Goal: Task Accomplishment & Management: Use online tool/utility

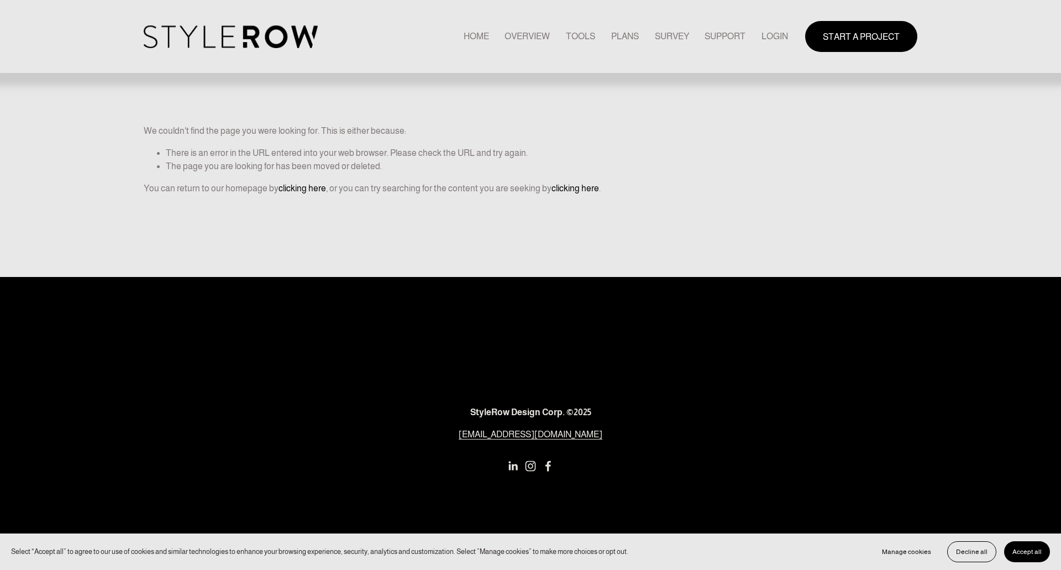
click at [774, 39] on link "LOGIN" at bounding box center [775, 36] width 27 height 15
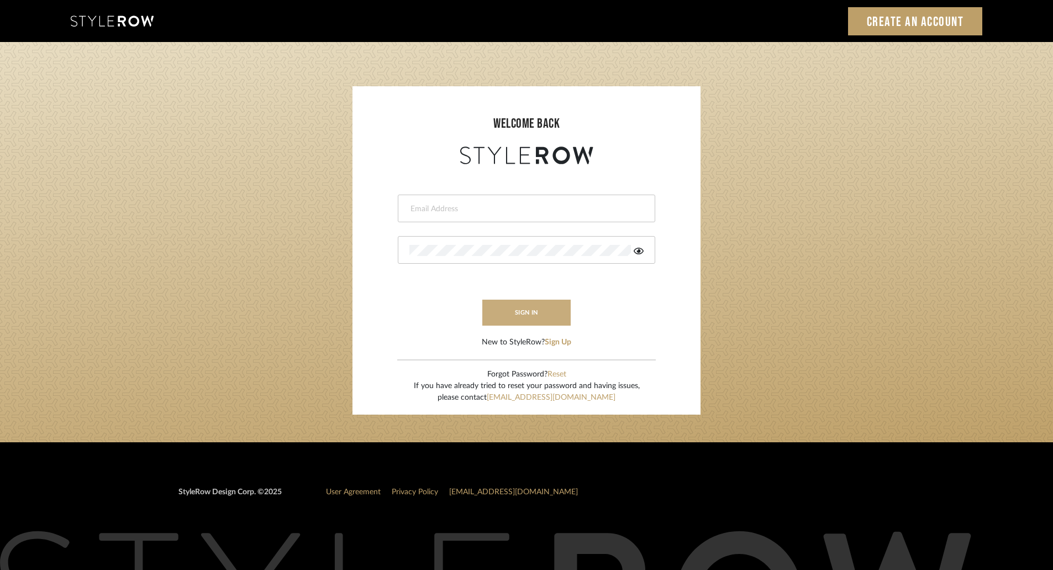
type input "ktyler@morgantewilson.com"
click at [557, 317] on button "sign in" at bounding box center [527, 313] width 88 height 26
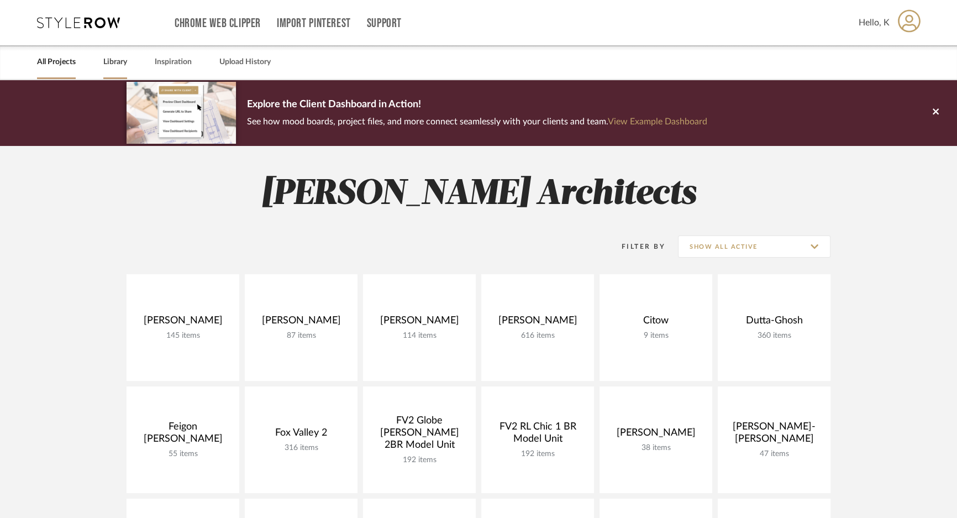
click at [111, 62] on link "Library" at bounding box center [115, 62] width 24 height 15
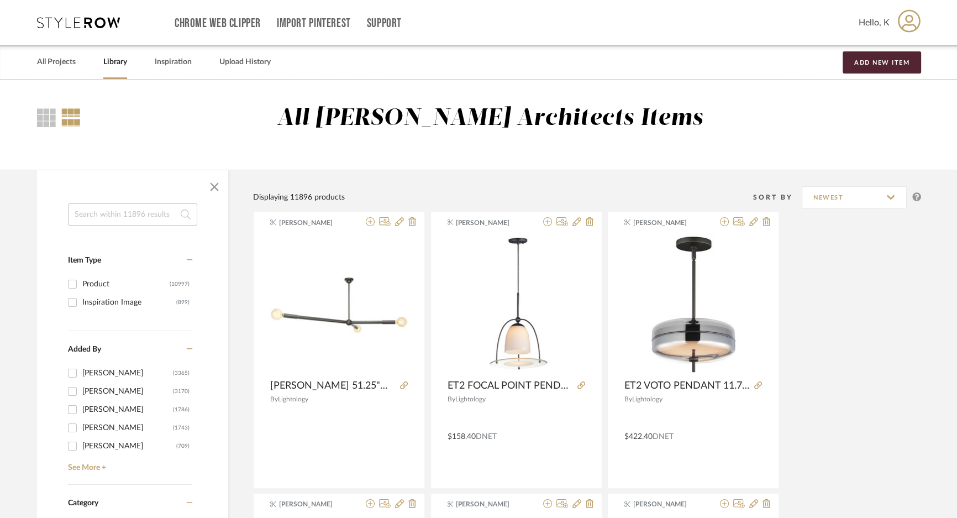
click at [100, 284] on div "Product" at bounding box center [125, 284] width 87 height 18
click at [81, 284] on input "Product (10997)" at bounding box center [73, 284] width 18 height 18
checkbox input "true"
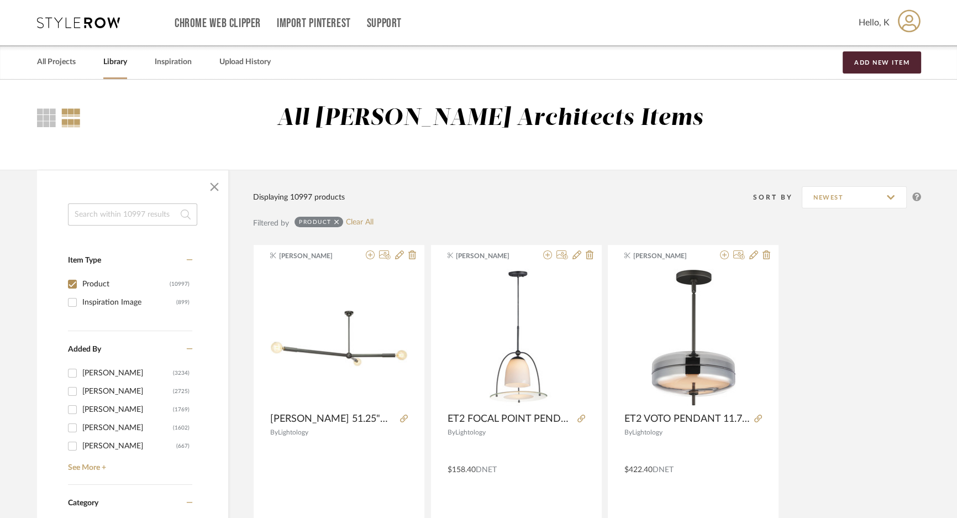
scroll to position [201, 0]
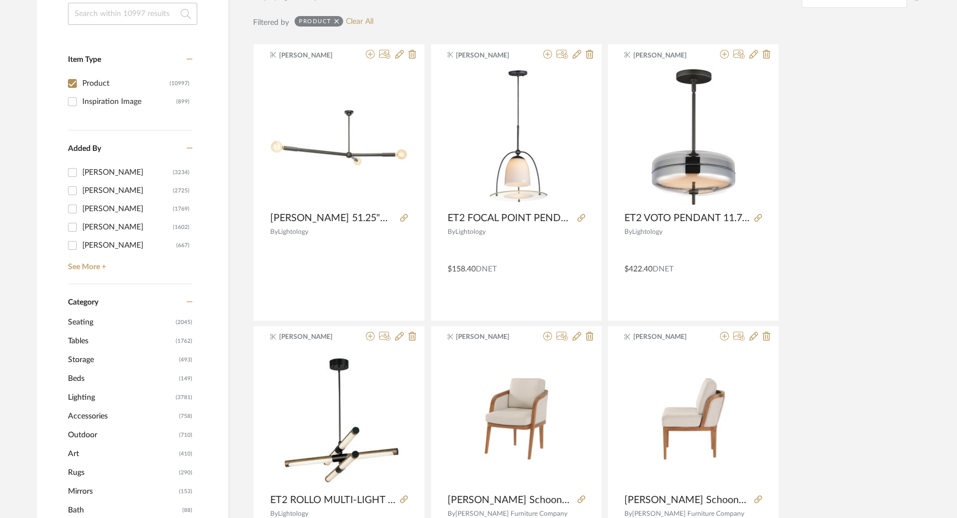
click at [86, 378] on span "Beds" at bounding box center [122, 378] width 108 height 19
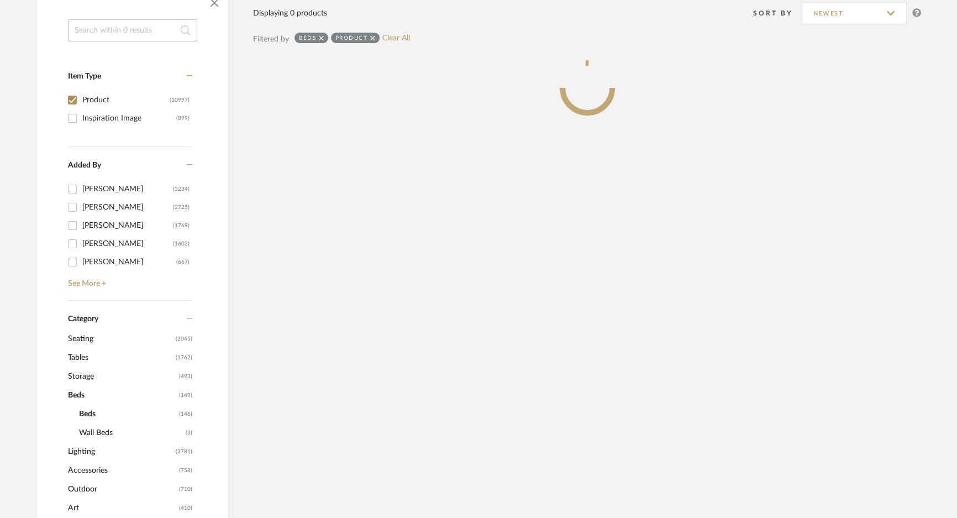
scroll to position [217, 0]
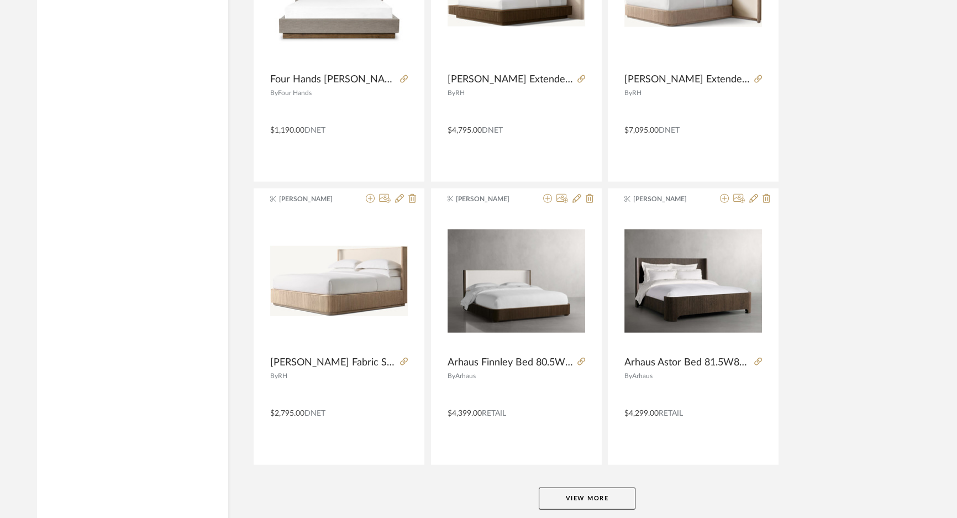
scroll to position [3244, 0]
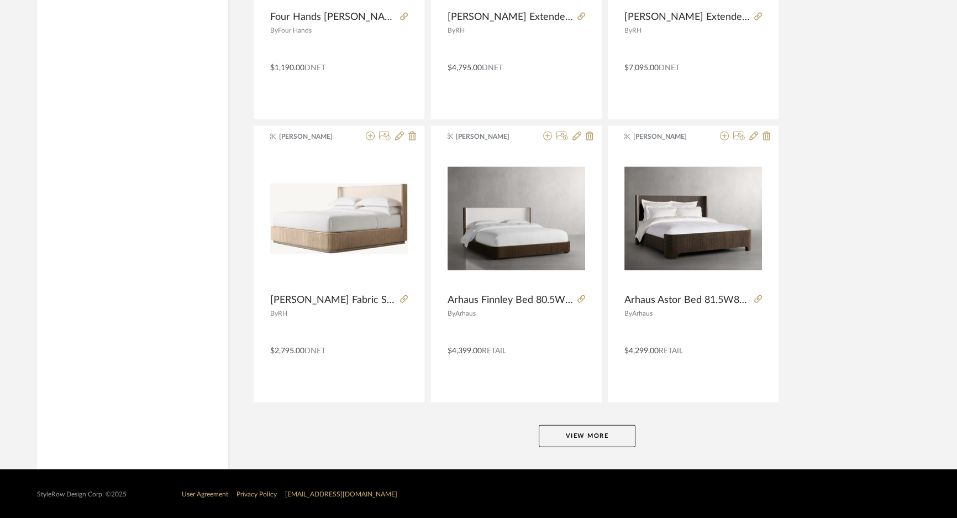
click at [591, 432] on button "View More" at bounding box center [587, 436] width 97 height 22
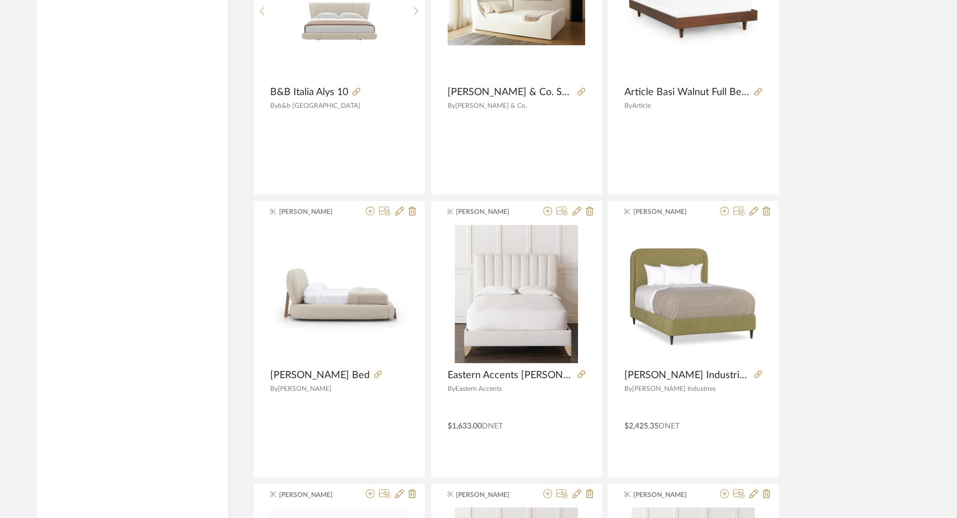
scroll to position [4350, 0]
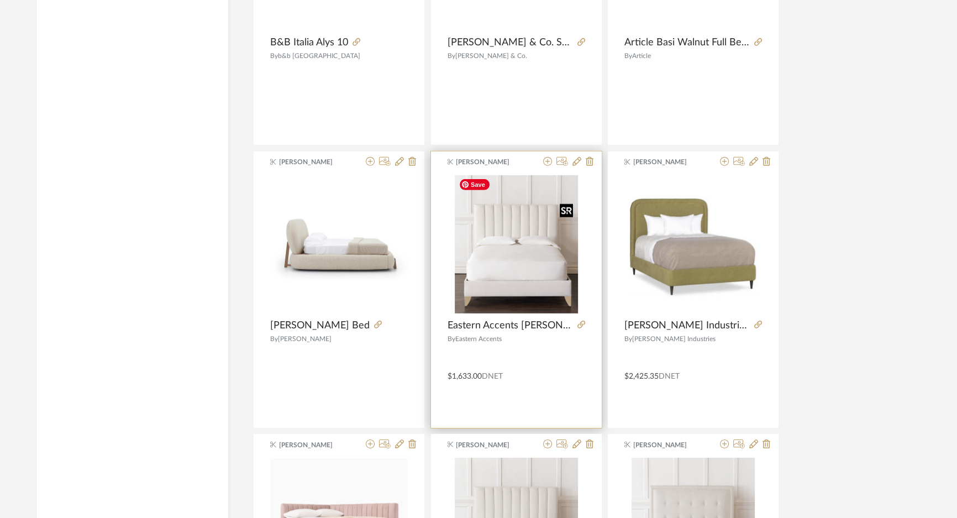
click at [534, 218] on img "0" at bounding box center [516, 244] width 123 height 138
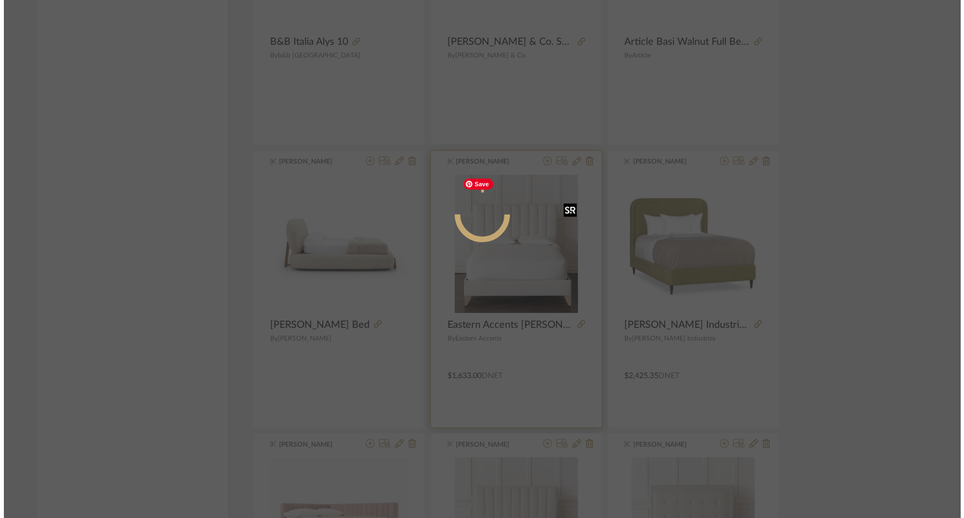
scroll to position [0, 0]
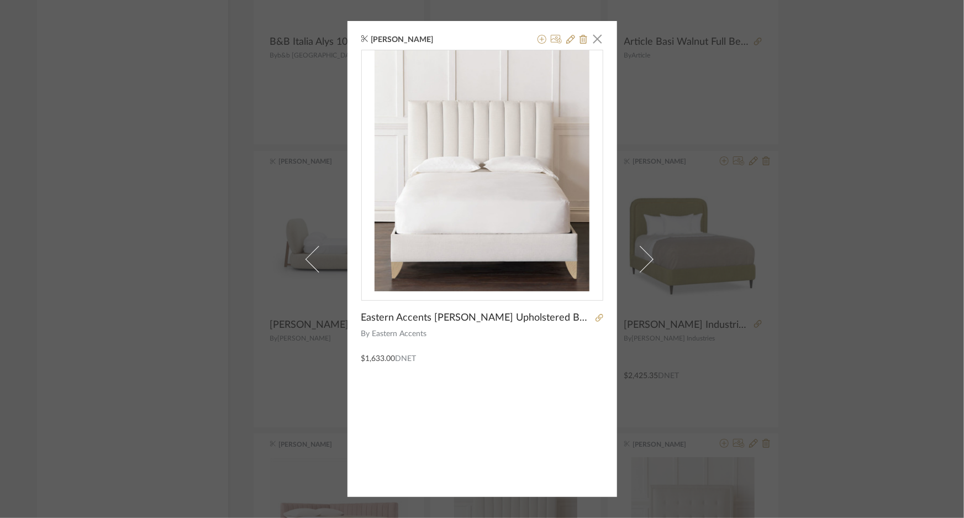
click at [868, 153] on div "[PERSON_NAME] × Eastern Accents [PERSON_NAME] Upholstered Bed 81"L X 43"W X 58"…" at bounding box center [482, 259] width 964 height 518
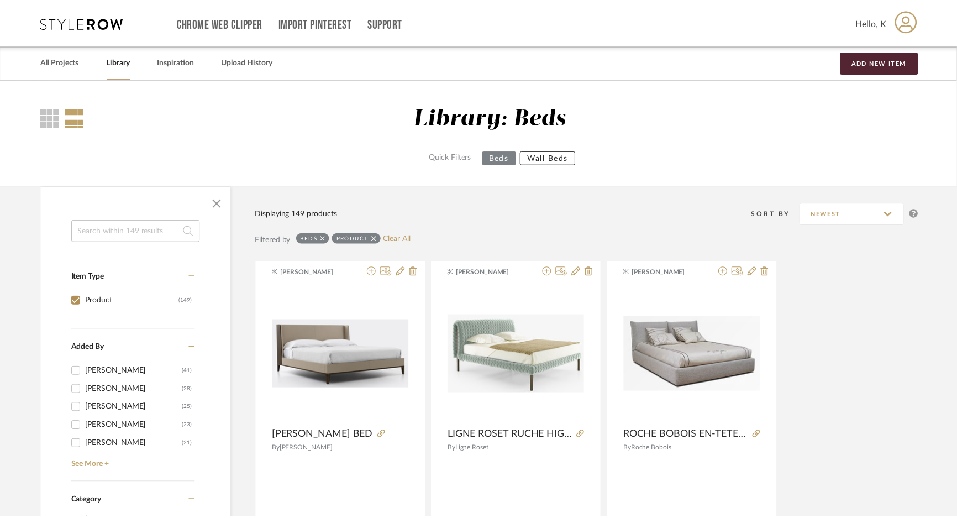
scroll to position [4350, 0]
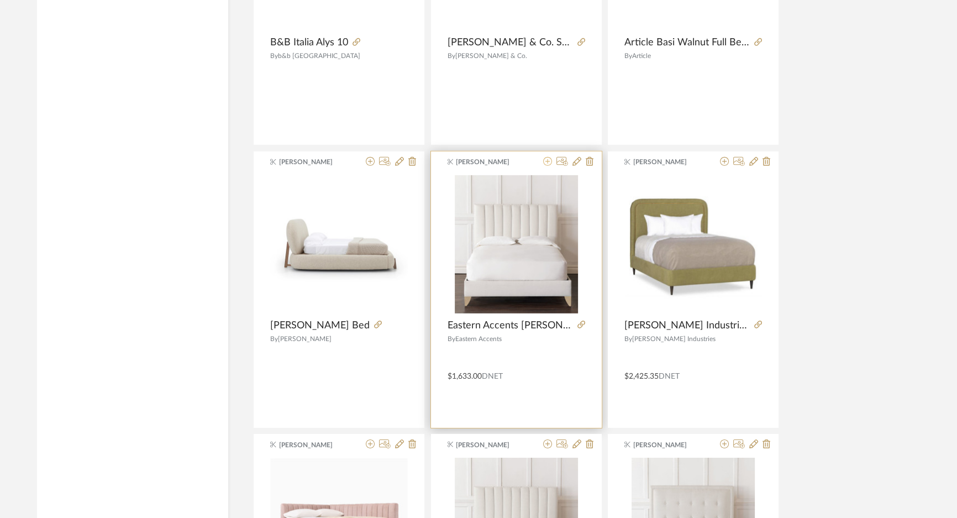
click at [549, 160] on icon at bounding box center [547, 161] width 9 height 9
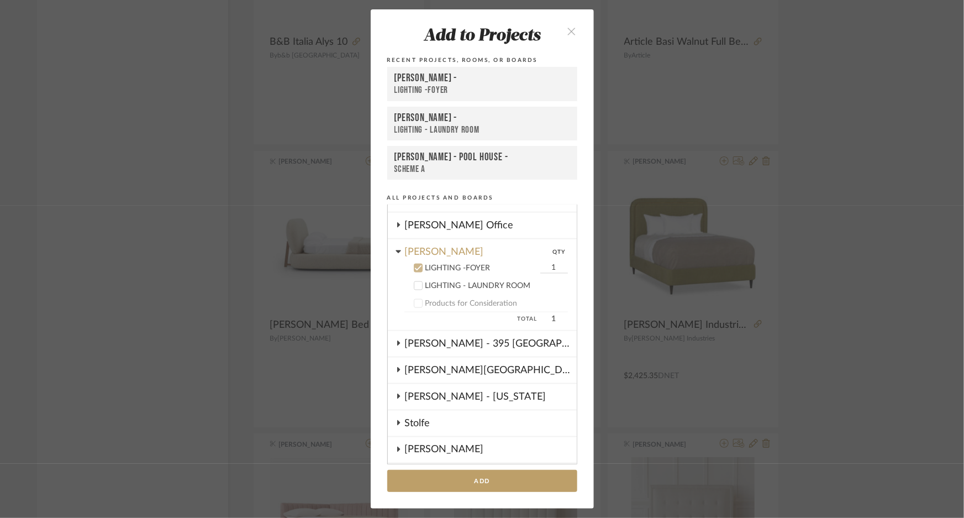
scroll to position [763, 0]
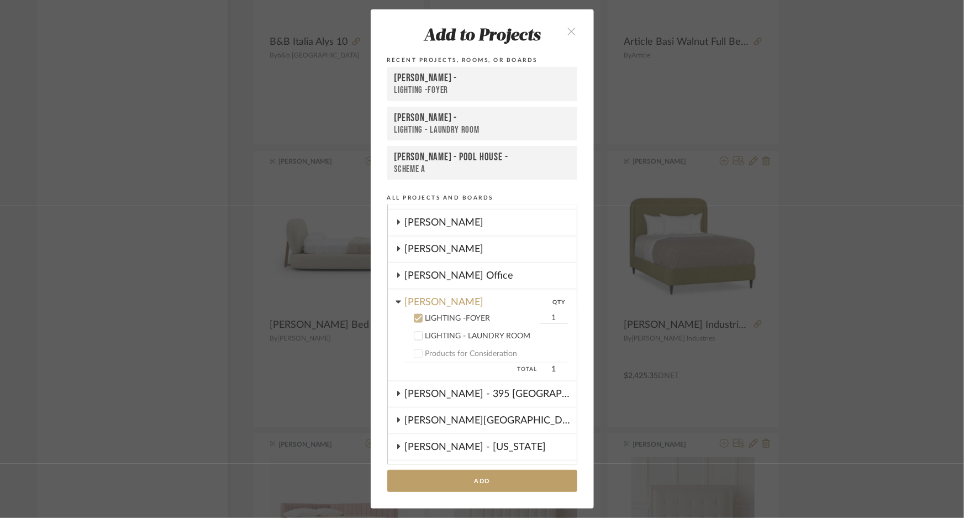
click at [415, 314] on icon at bounding box center [419, 318] width 8 height 8
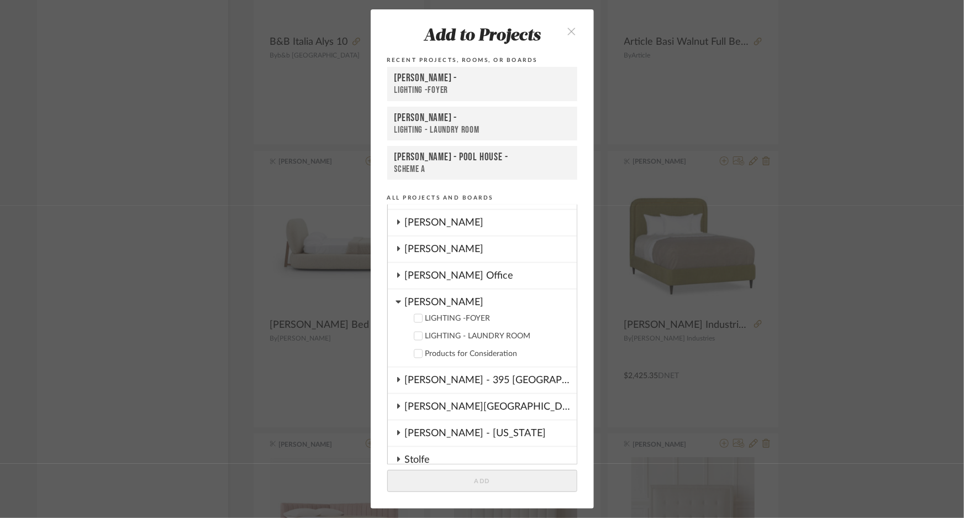
click at [396, 301] on icon at bounding box center [398, 302] width 5 height 3
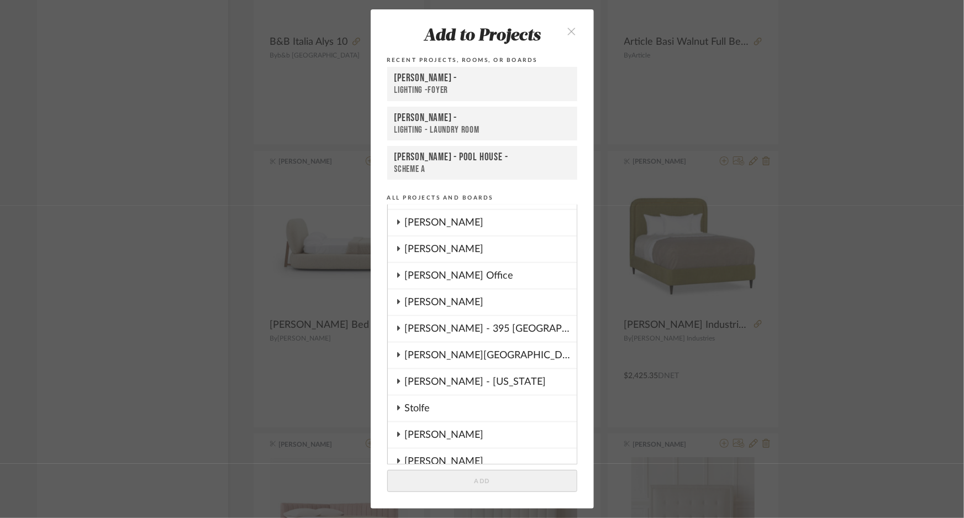
scroll to position [864, 0]
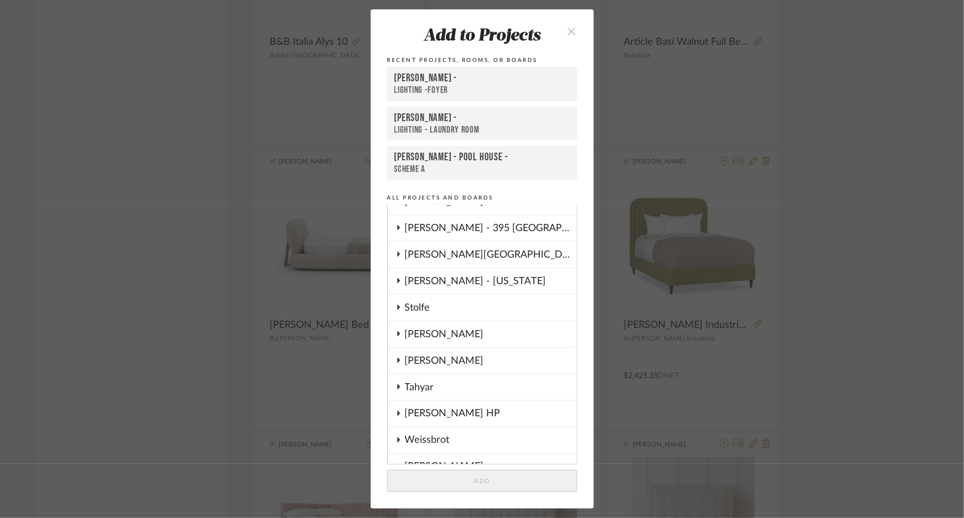
click at [419, 327] on div "[PERSON_NAME]" at bounding box center [491, 334] width 172 height 25
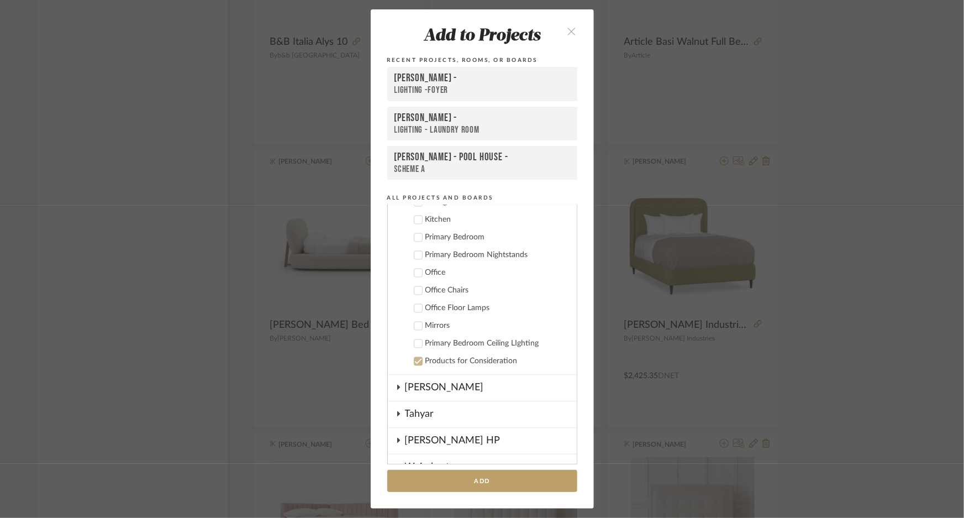
scroll to position [964, 0]
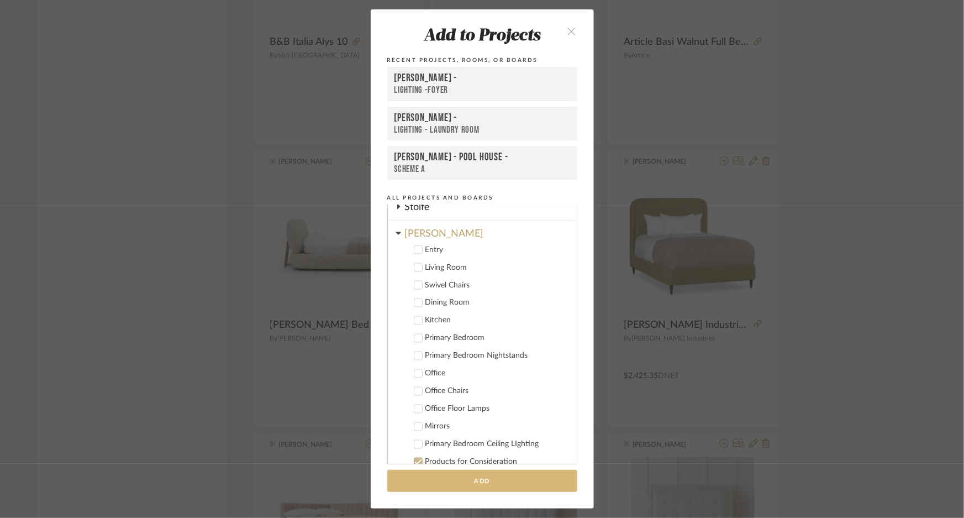
click at [508, 480] on button "Add" at bounding box center [482, 481] width 190 height 23
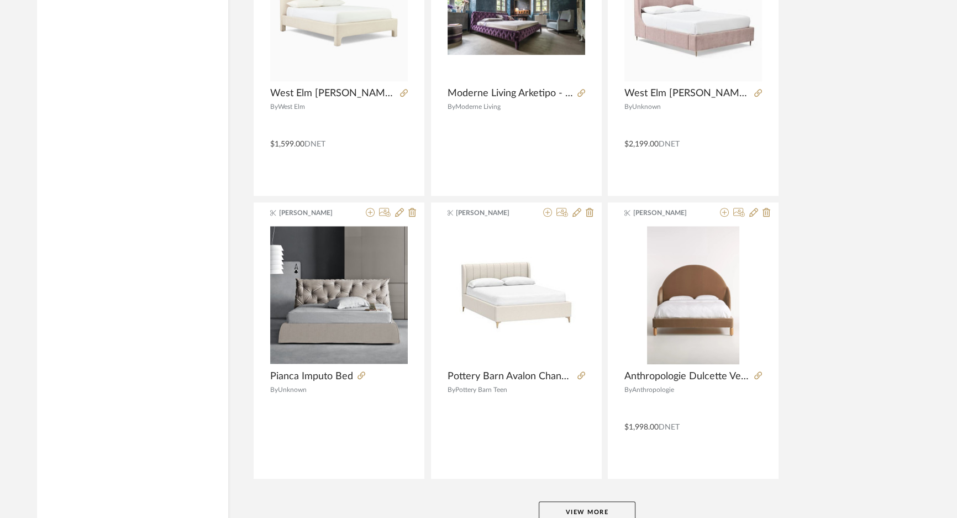
scroll to position [6636, 0]
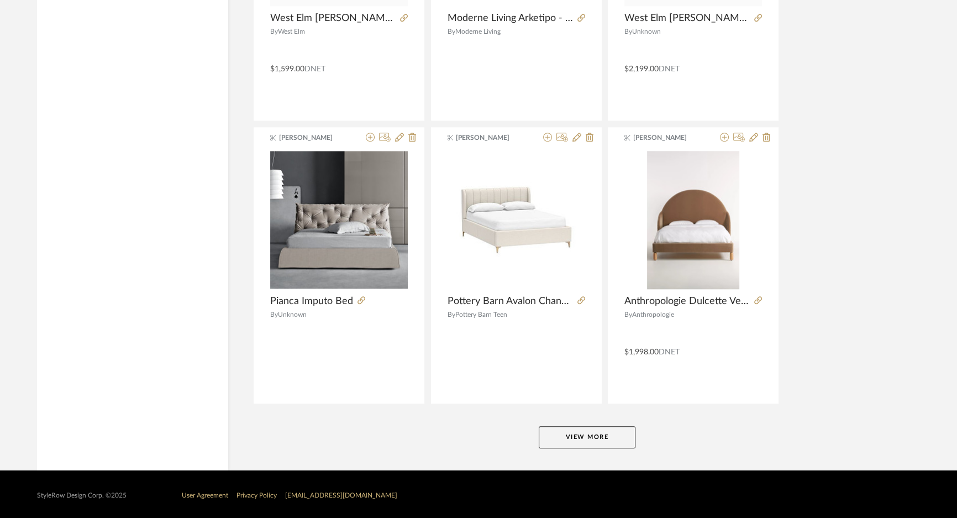
click at [621, 427] on button "View More" at bounding box center [587, 437] width 97 height 22
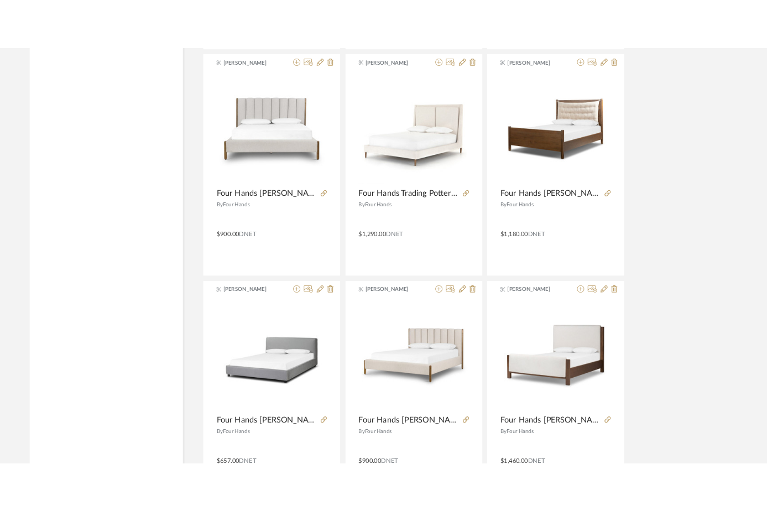
scroll to position [7138, 0]
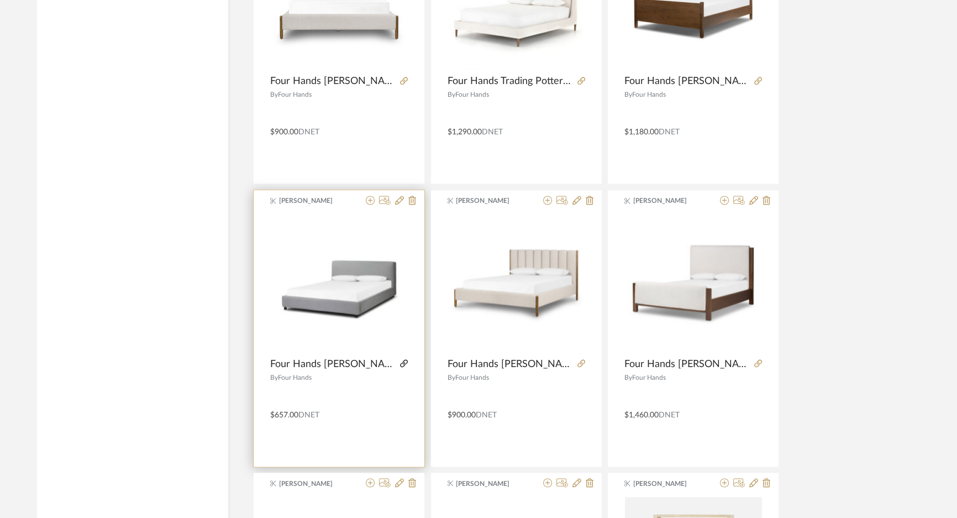
click at [403, 361] on icon at bounding box center [404, 363] width 8 height 8
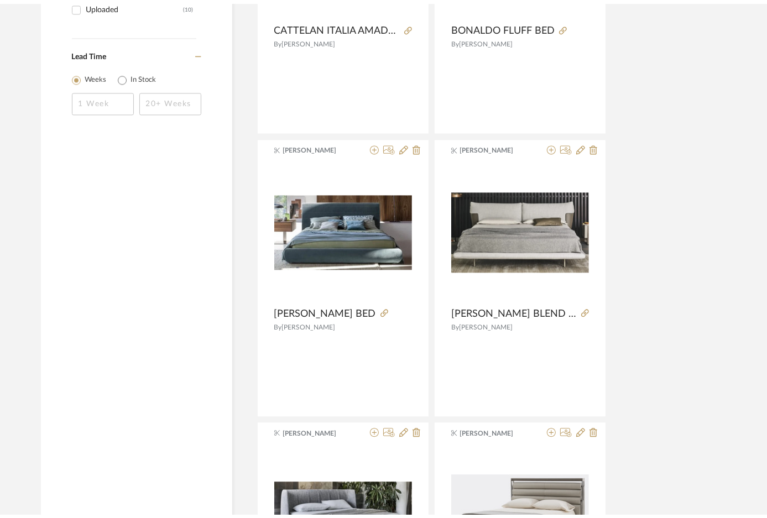
scroll to position [0, 0]
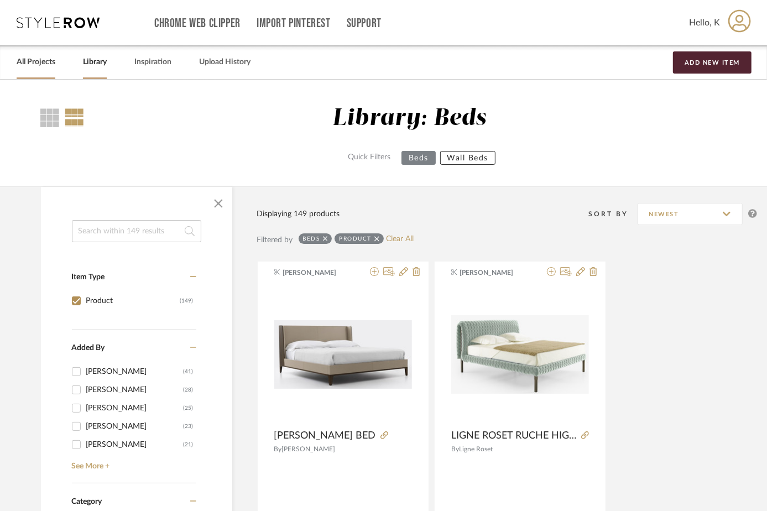
click at [39, 64] on link "All Projects" at bounding box center [36, 62] width 39 height 15
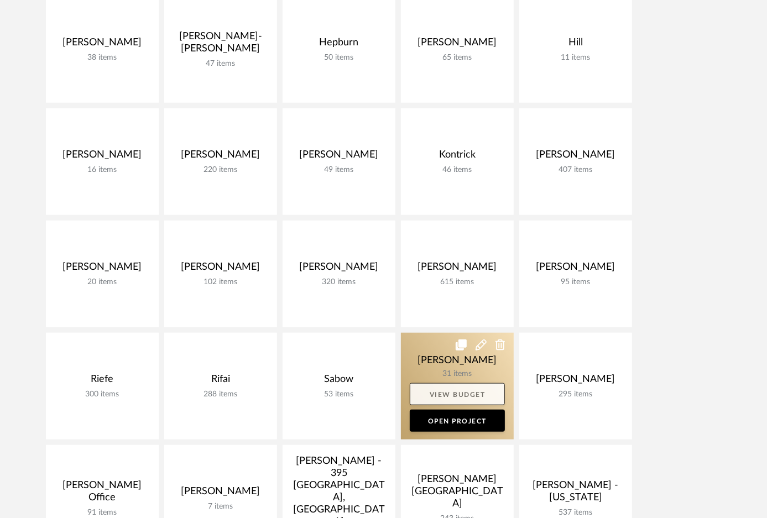
scroll to position [703, 0]
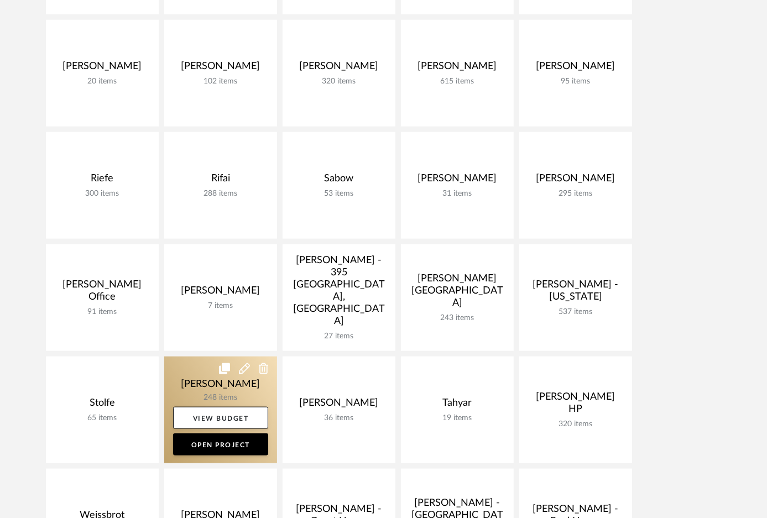
click at [232, 377] on link at bounding box center [220, 409] width 113 height 107
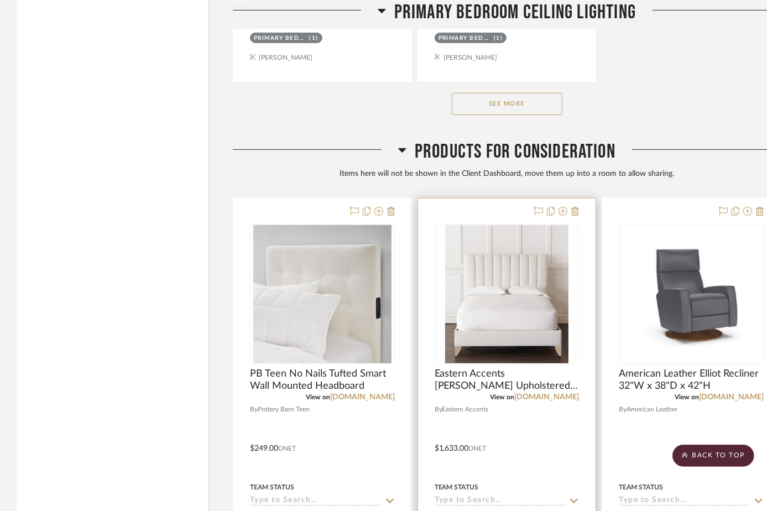
scroll to position [14020, 0]
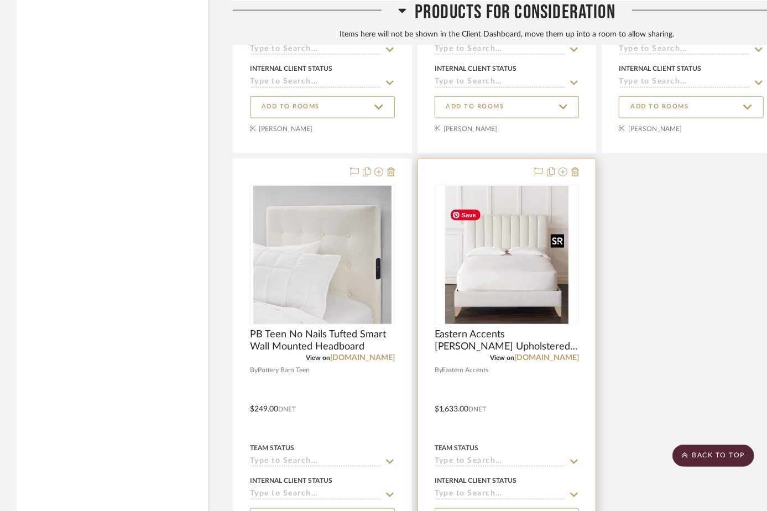
scroll to position [15006, 0]
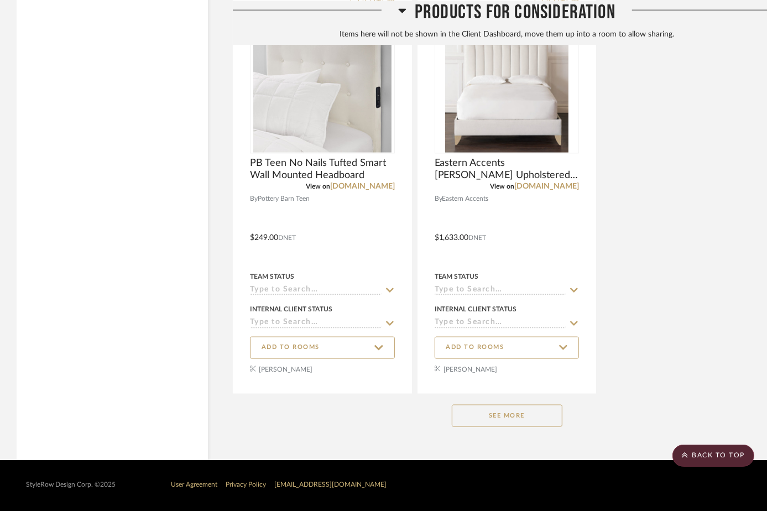
click at [483, 418] on button "See More" at bounding box center [507, 416] width 111 height 22
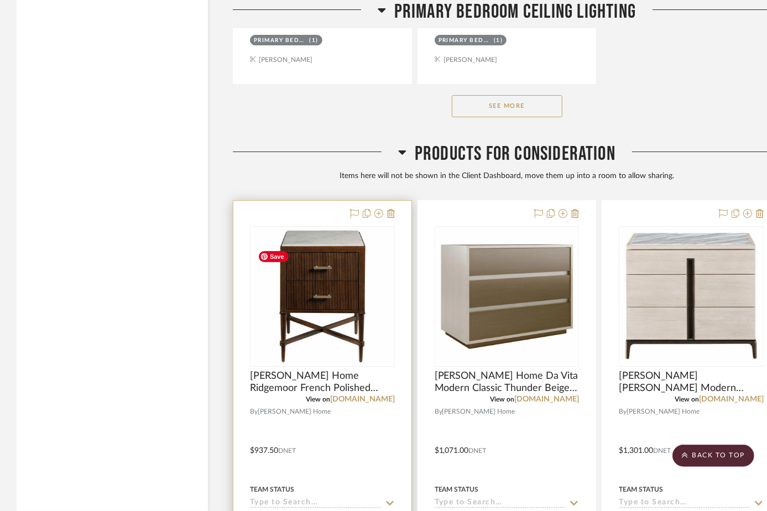
scroll to position [14201, 0]
